Goal: Task Accomplishment & Management: Manage account settings

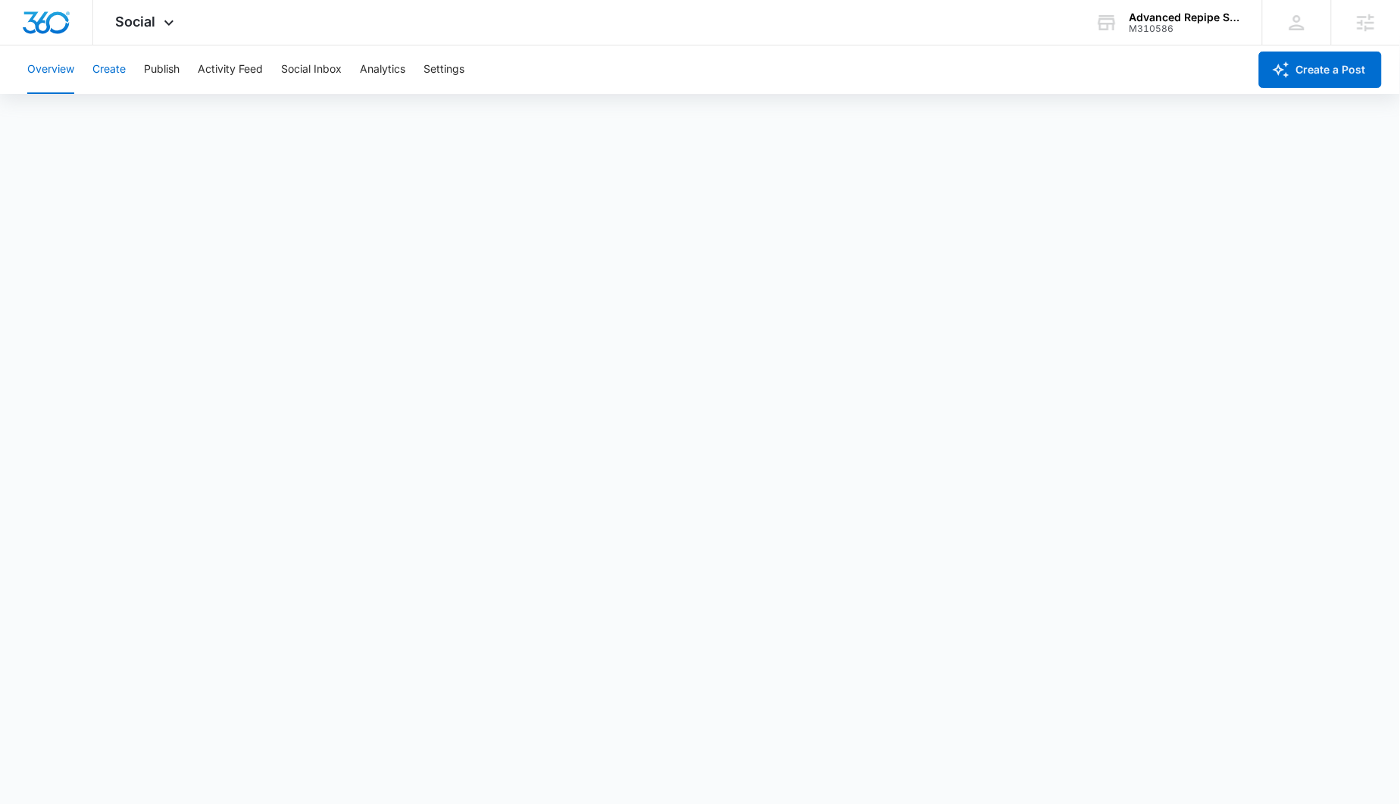
click at [102, 80] on button "Create" at bounding box center [108, 69] width 33 height 48
click at [161, 118] on button "Approvals" at bounding box center [148, 116] width 51 height 42
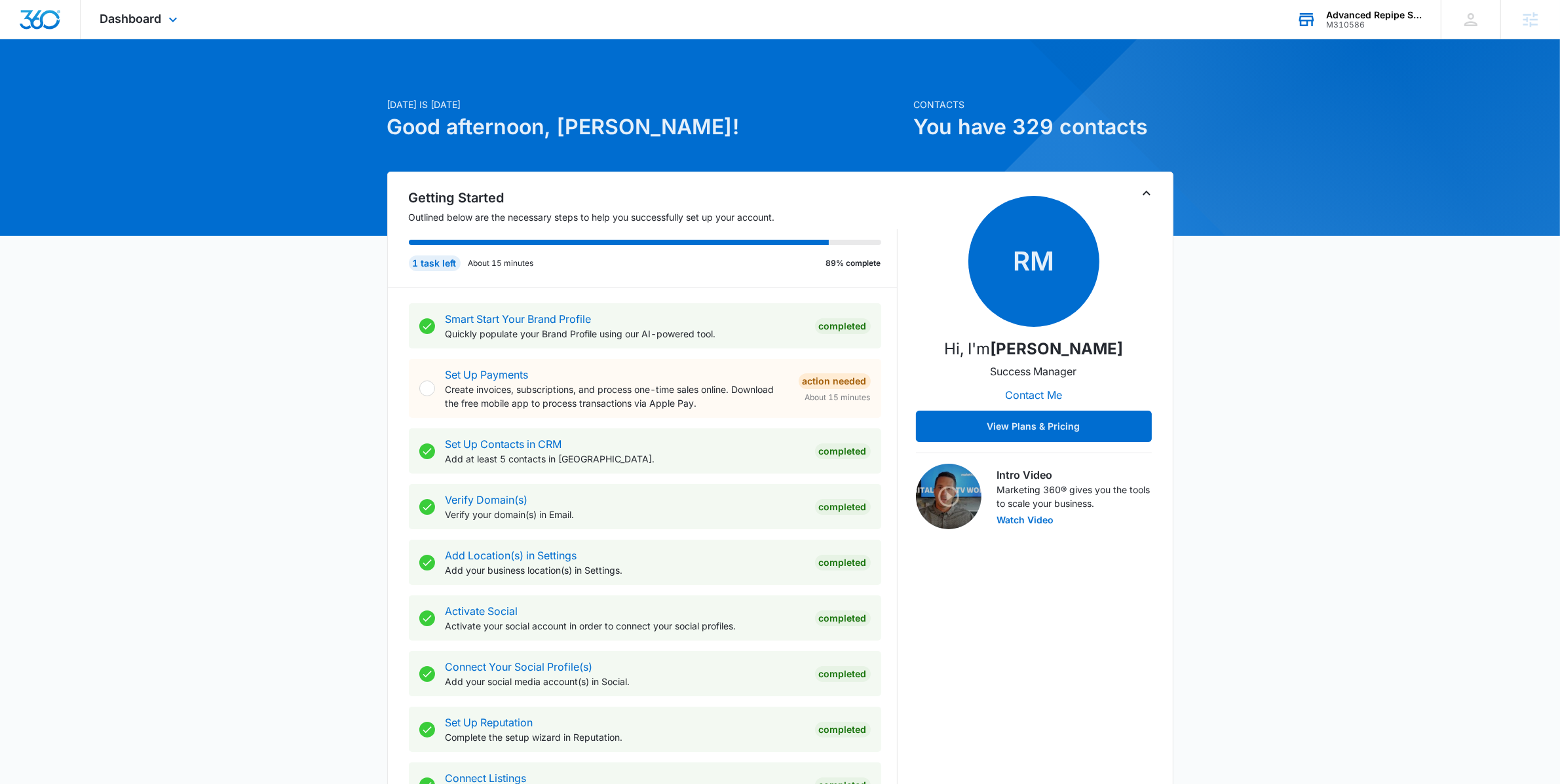
click at [1379, 25] on div "M310586" at bounding box center [1374, 24] width 96 height 10
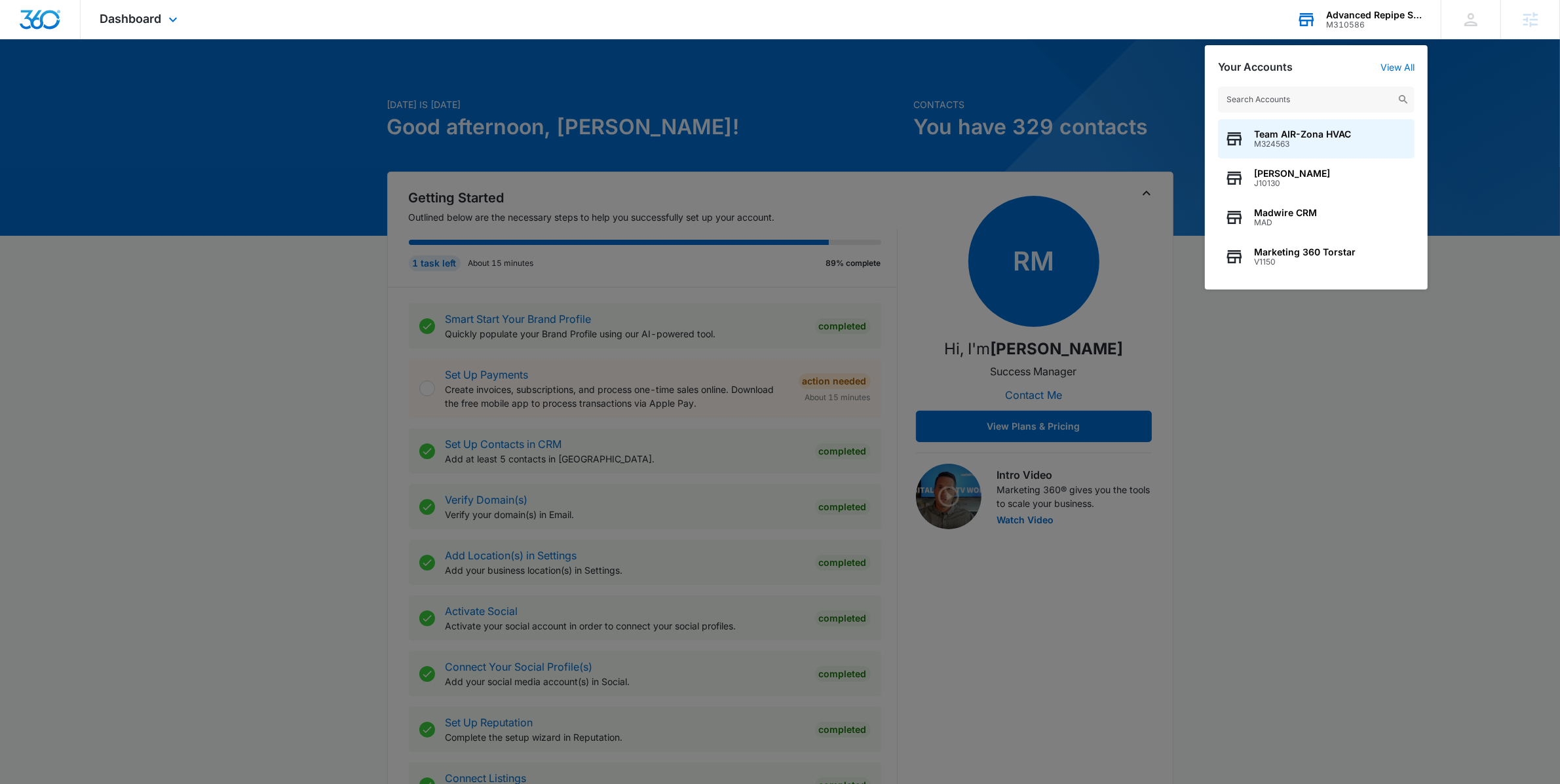
click at [1311, 106] on input "text" at bounding box center [1316, 99] width 196 height 26
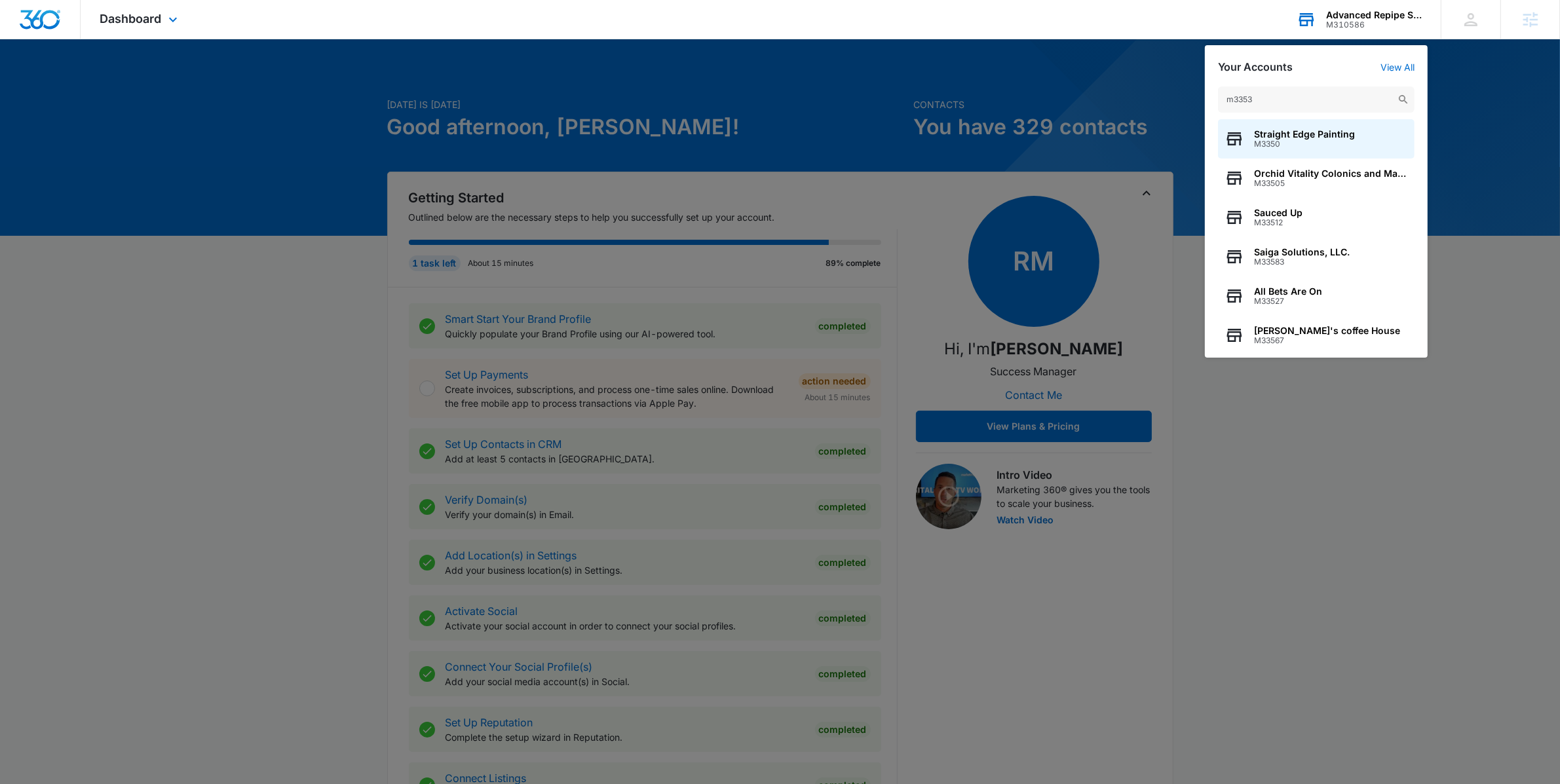
type input "m33530"
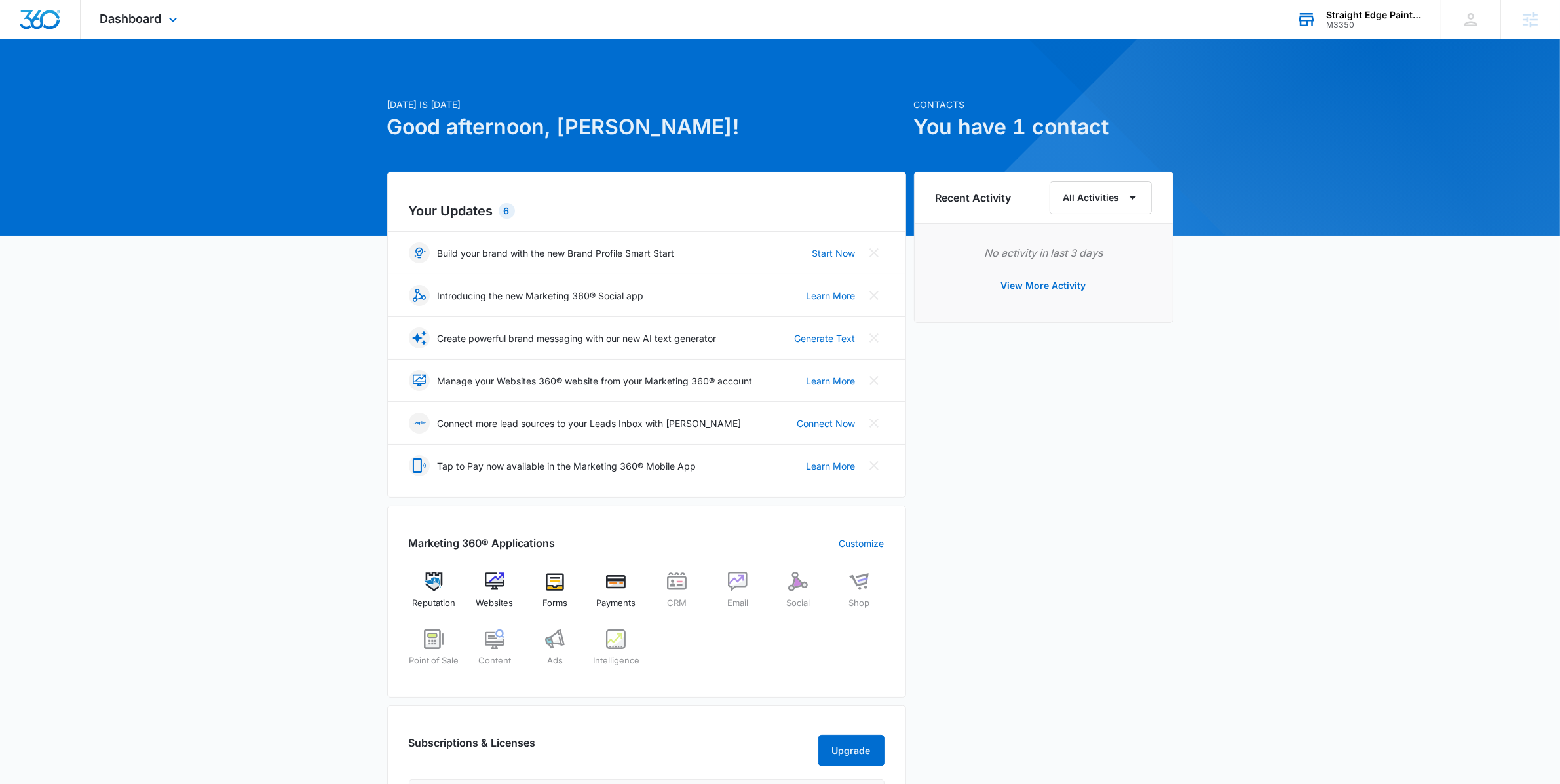
click at [1392, 34] on div "Straight Edge Painting M3350 Your Accounts View All" at bounding box center [1359, 19] width 163 height 39
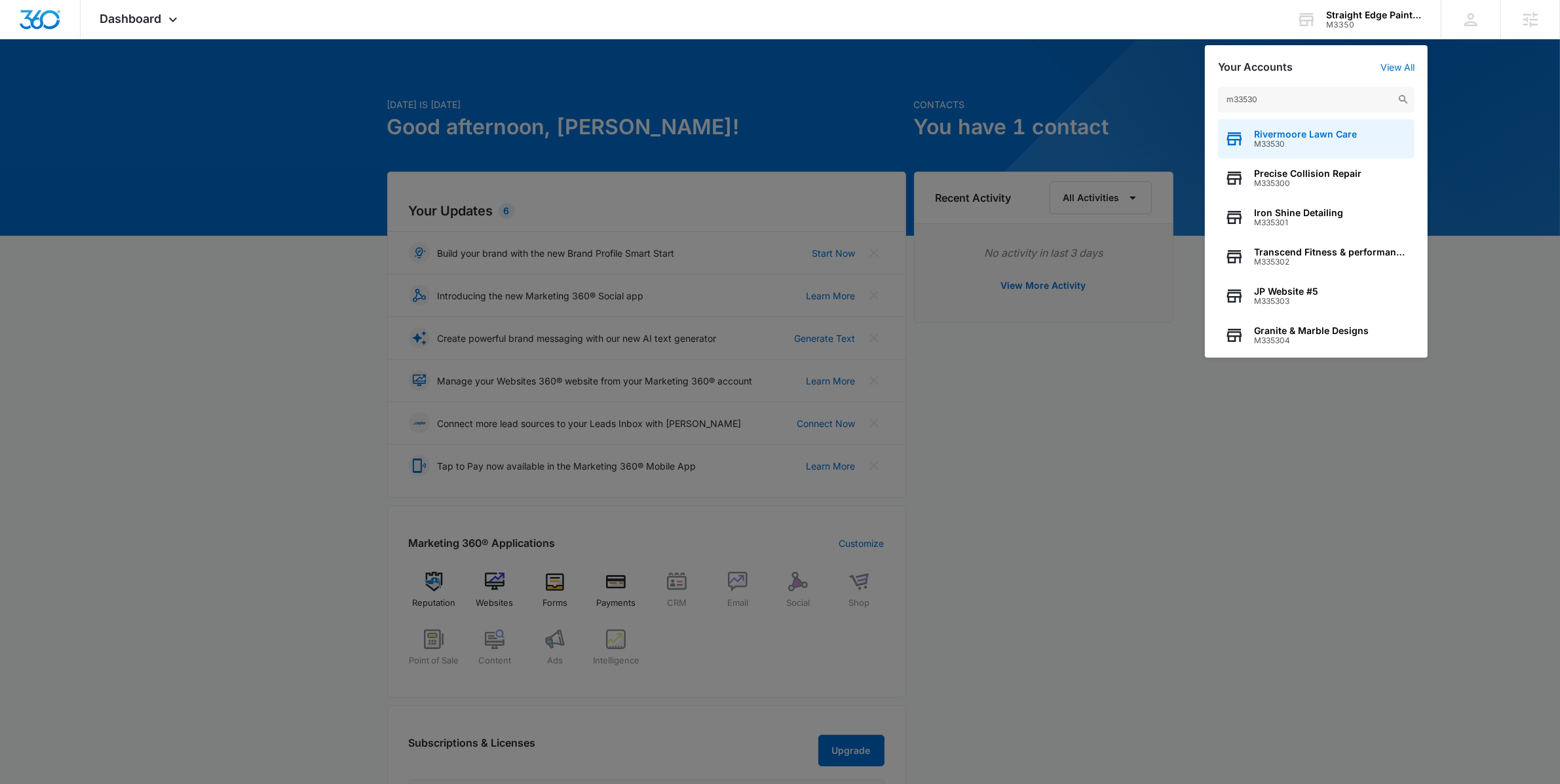
type input "m33530"
click at [1321, 137] on span "Rivermoore Lawn Care" at bounding box center [1305, 134] width 103 height 10
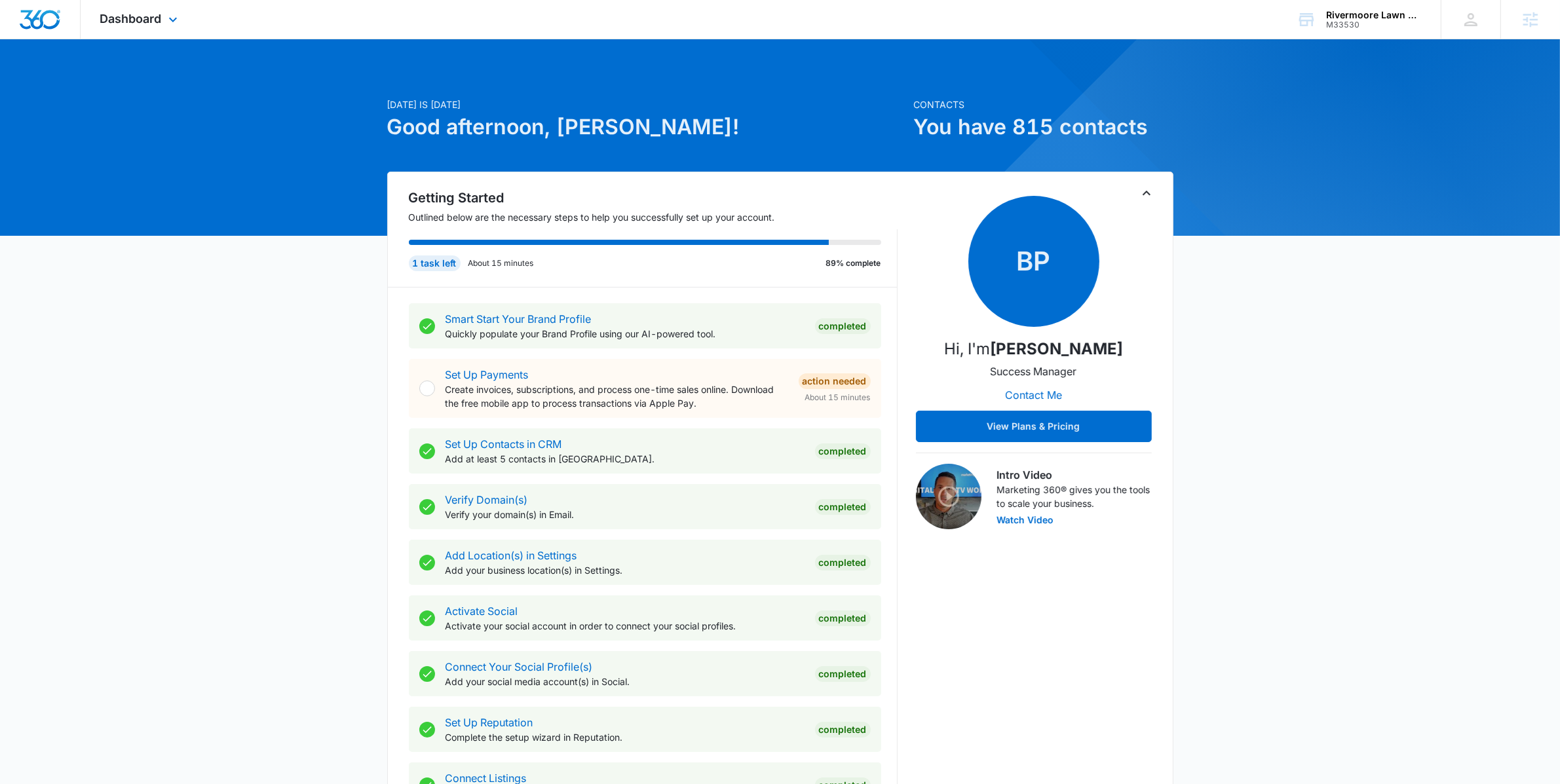
click at [134, 26] on div "Dashboard Apps Reputation Websites Forms CRM Email Social POS Content Ads Intel…" at bounding box center [140, 19] width 120 height 39
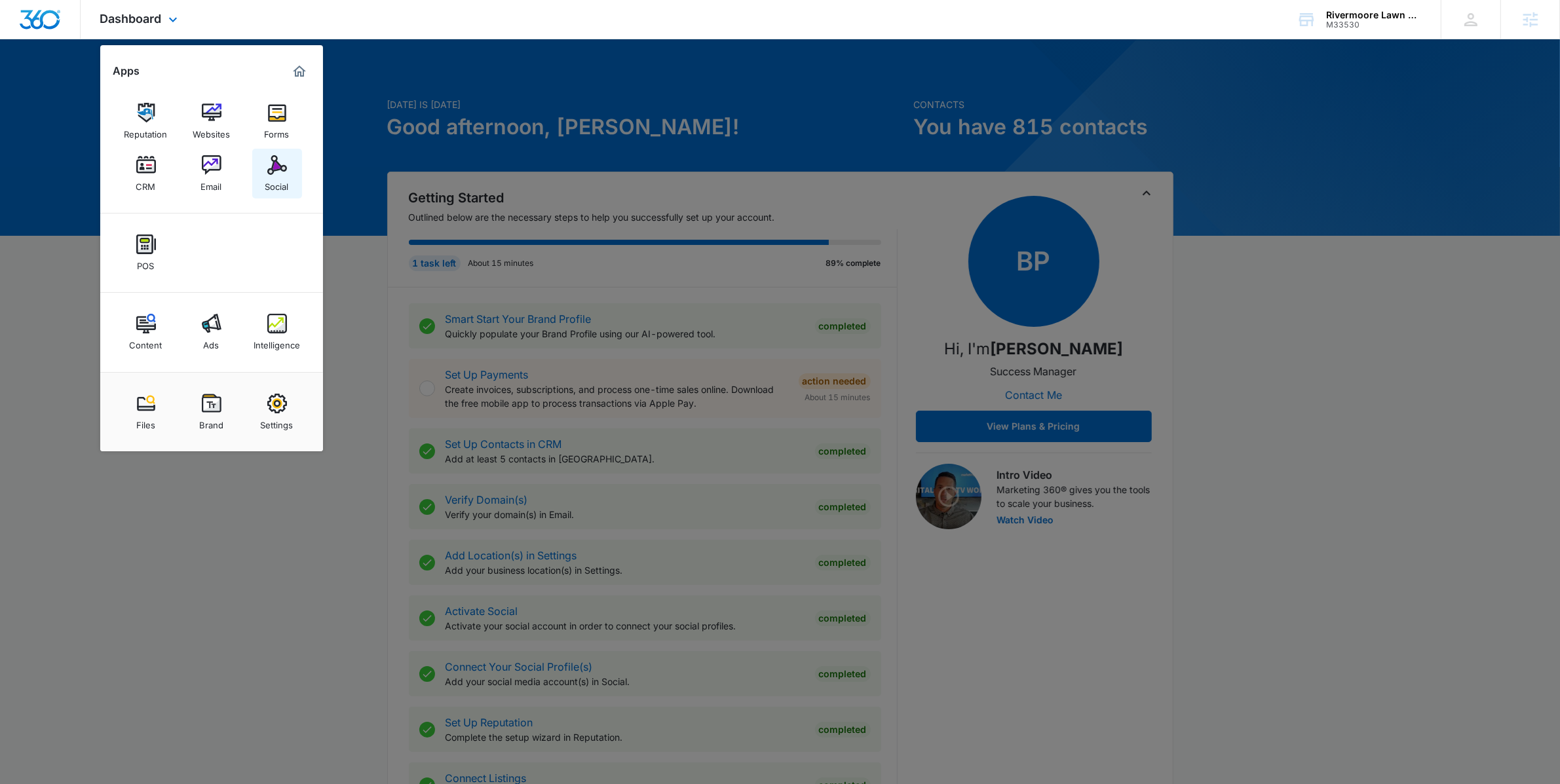
click at [278, 172] on img at bounding box center [277, 165] width 20 height 20
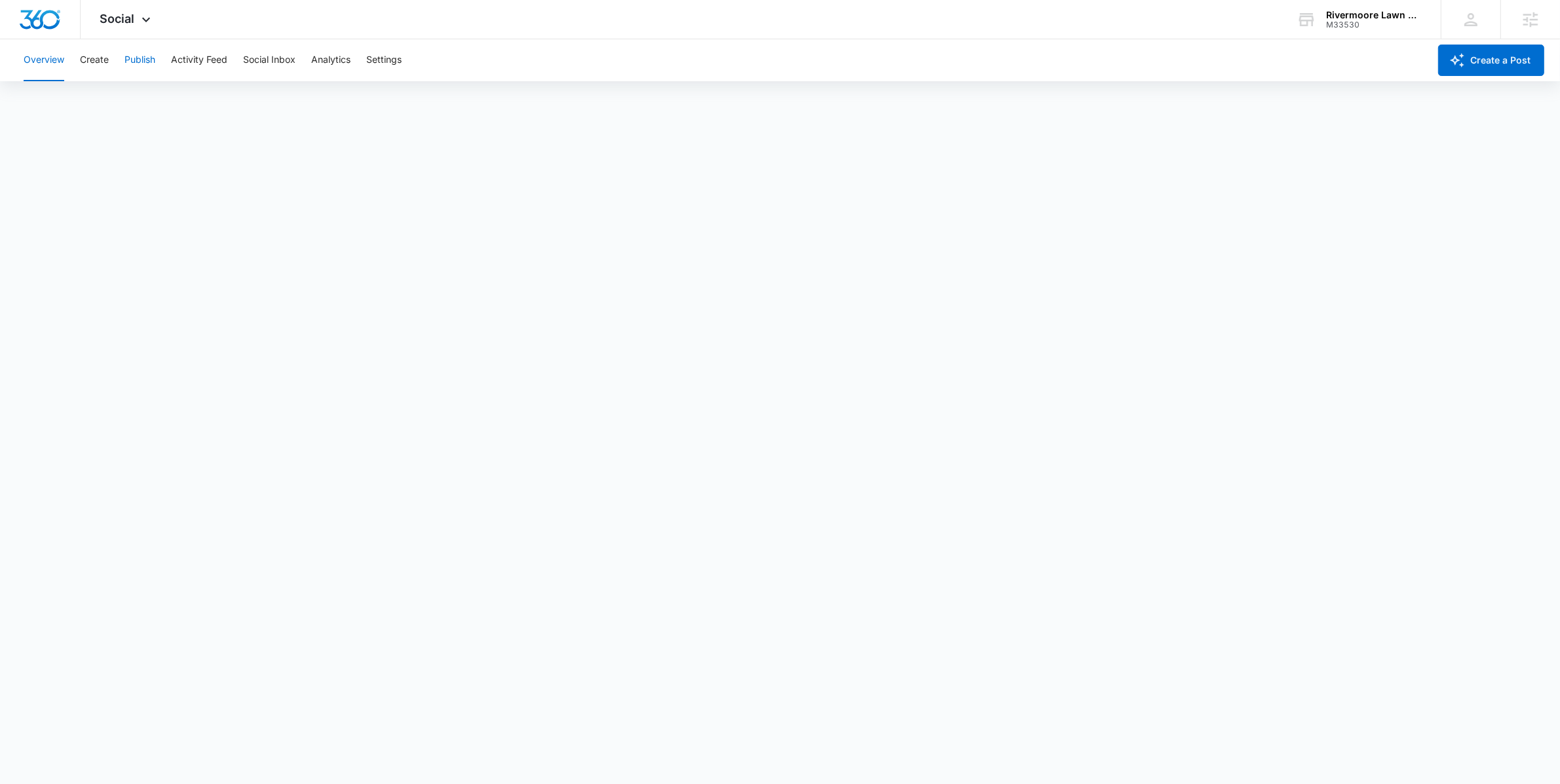
click at [156, 61] on button "Publish" at bounding box center [140, 60] width 31 height 41
click at [110, 61] on div "Overview Create Publish Activity Feed Social Inbox Analytics Settings" at bounding box center [722, 60] width 1414 height 41
click at [102, 62] on button "Create" at bounding box center [93, 60] width 29 height 41
click at [125, 109] on button "Approvals" at bounding box center [128, 100] width 44 height 36
